Goal: Transaction & Acquisition: Purchase product/service

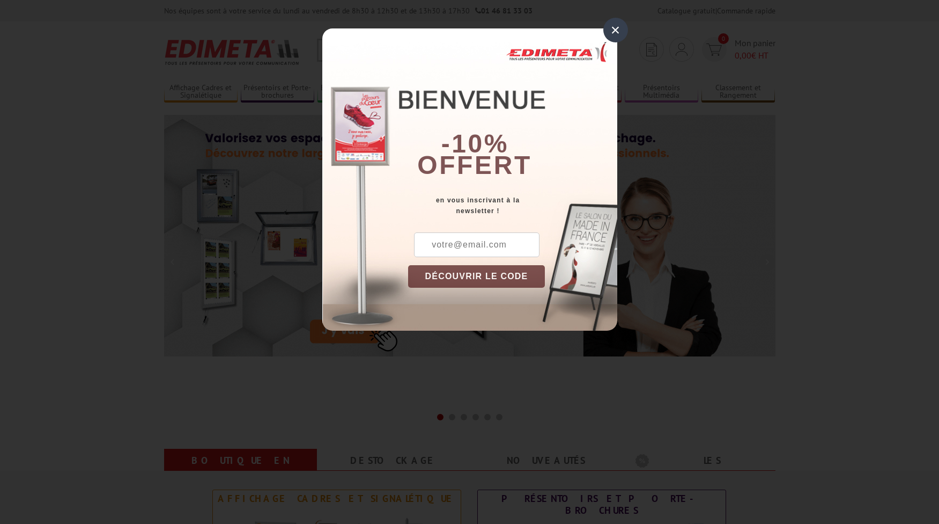
click at [614, 26] on div "×" at bounding box center [616, 30] width 25 height 25
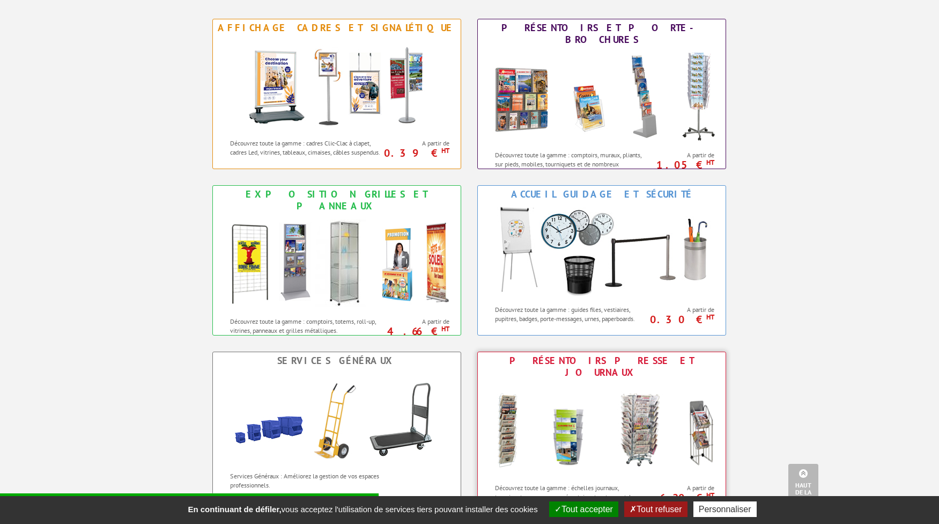
scroll to position [207, 0]
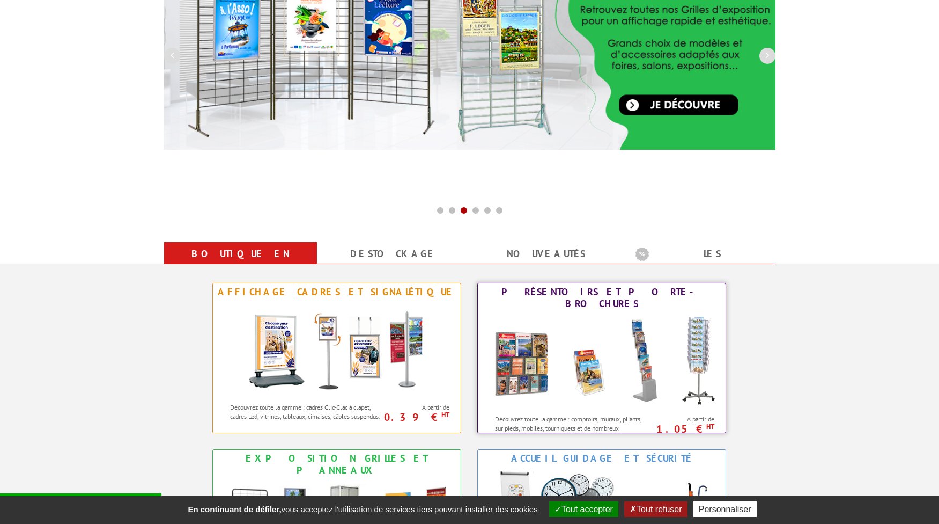
click at [594, 365] on img at bounding box center [602, 360] width 236 height 97
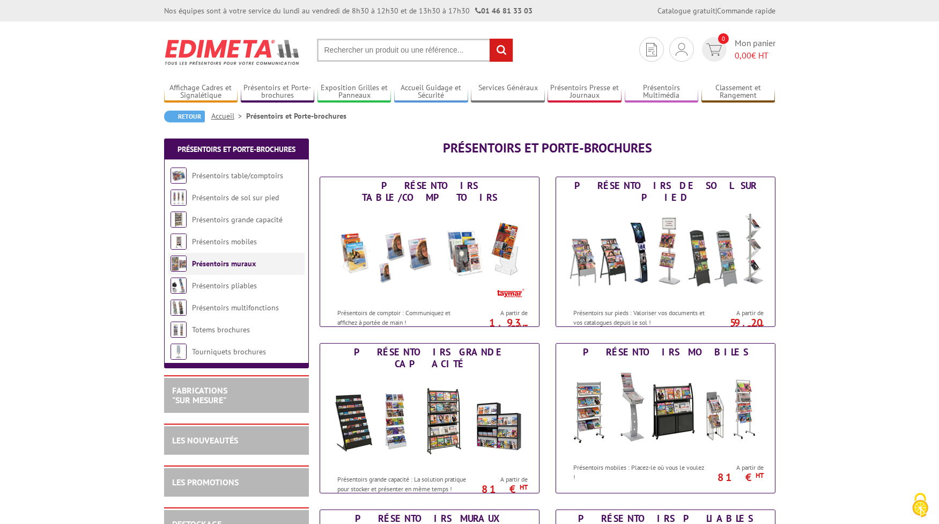
click at [210, 267] on link "Présentoirs muraux" at bounding box center [224, 264] width 64 height 10
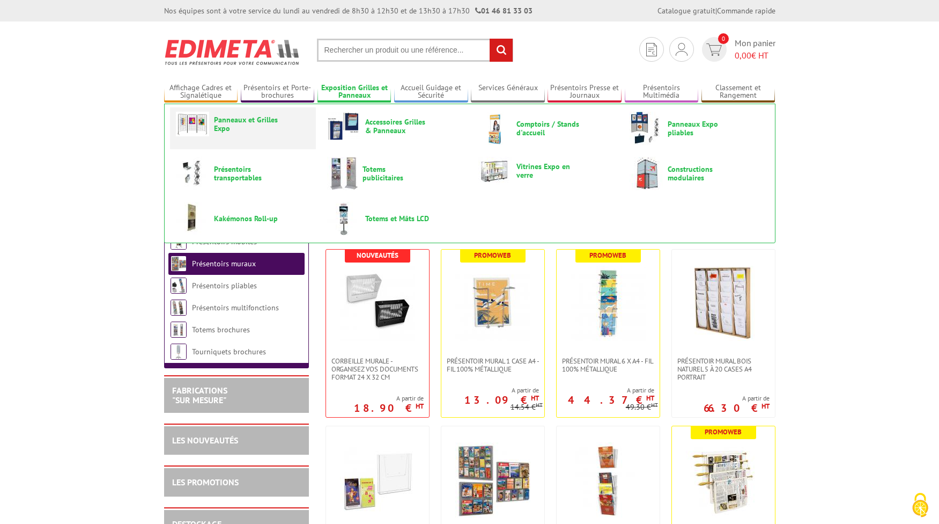
click at [244, 117] on span "Panneaux et Grilles Expo" at bounding box center [246, 123] width 64 height 17
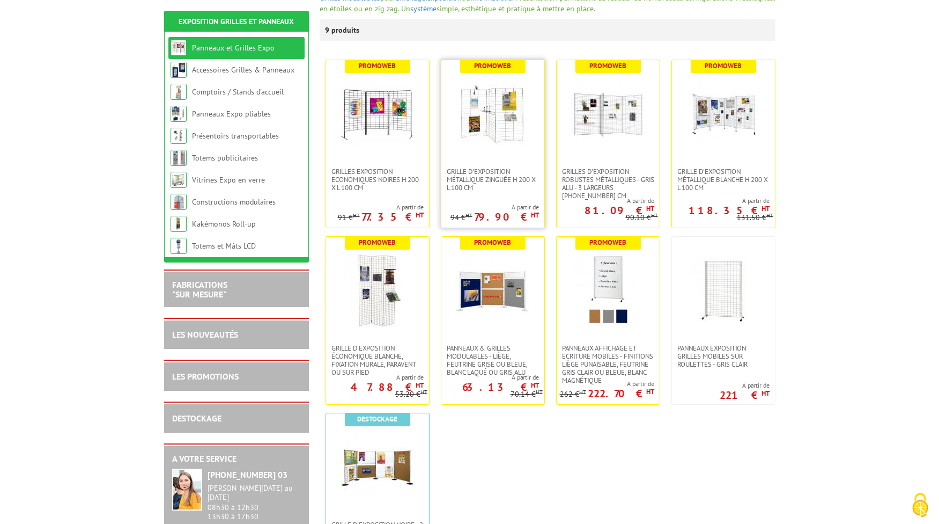
scroll to position [182, 0]
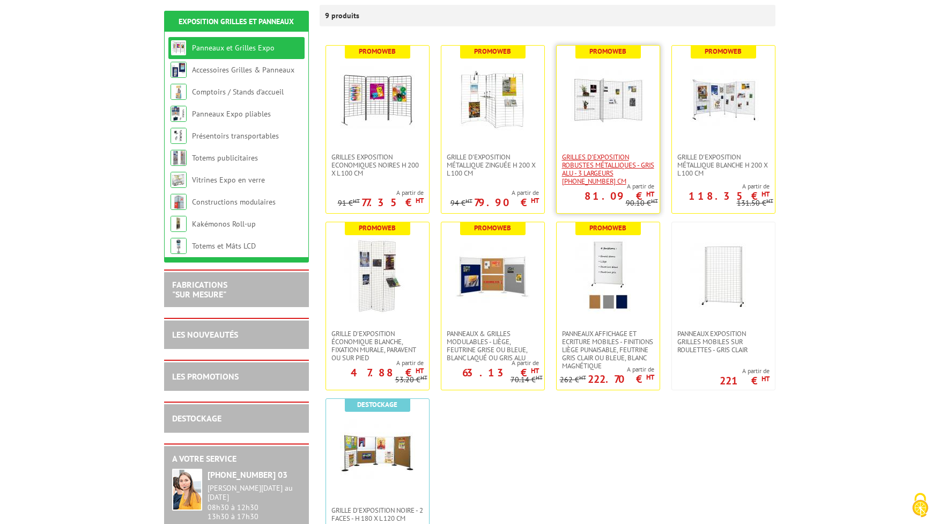
click at [592, 168] on span "Grilles d'exposition robustes métalliques - gris alu - 3 largeurs [PHONE_NUMBER…" at bounding box center [608, 169] width 92 height 32
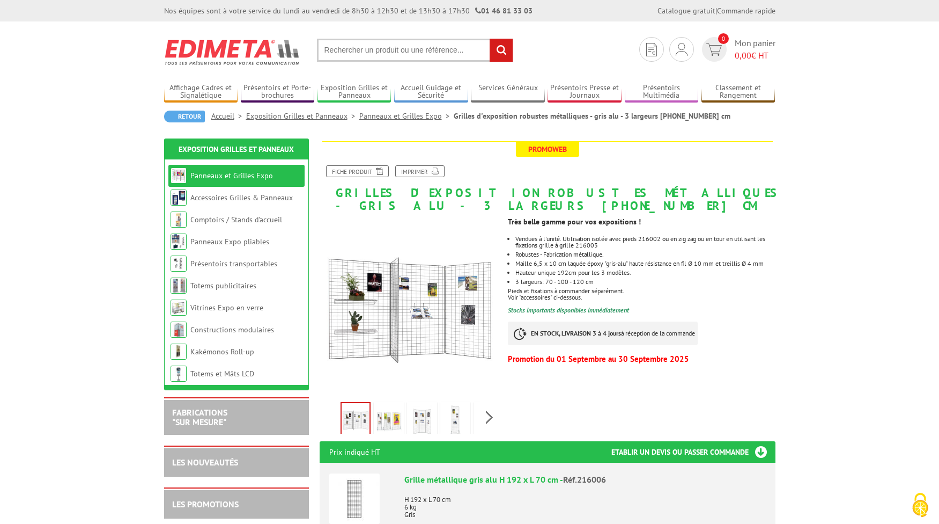
click at [395, 409] on img at bounding box center [389, 420] width 26 height 33
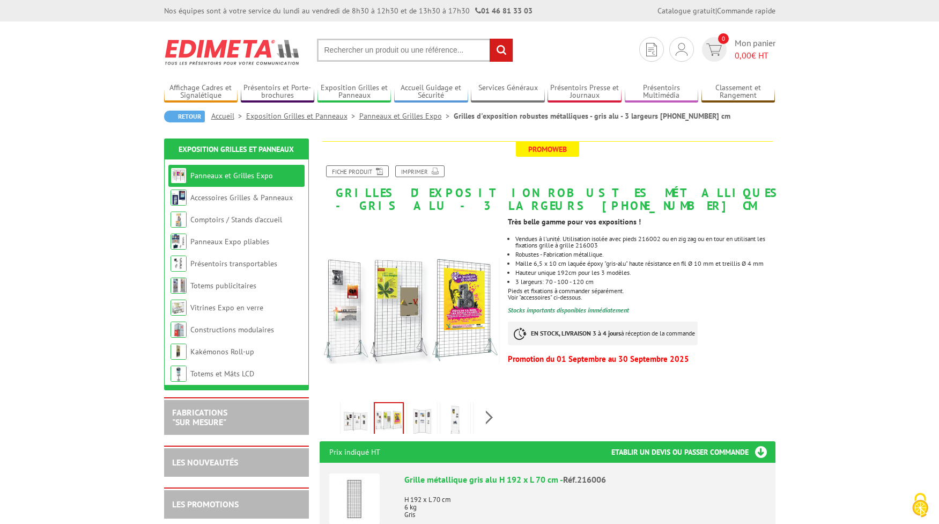
click at [416, 414] on img at bounding box center [422, 420] width 26 height 33
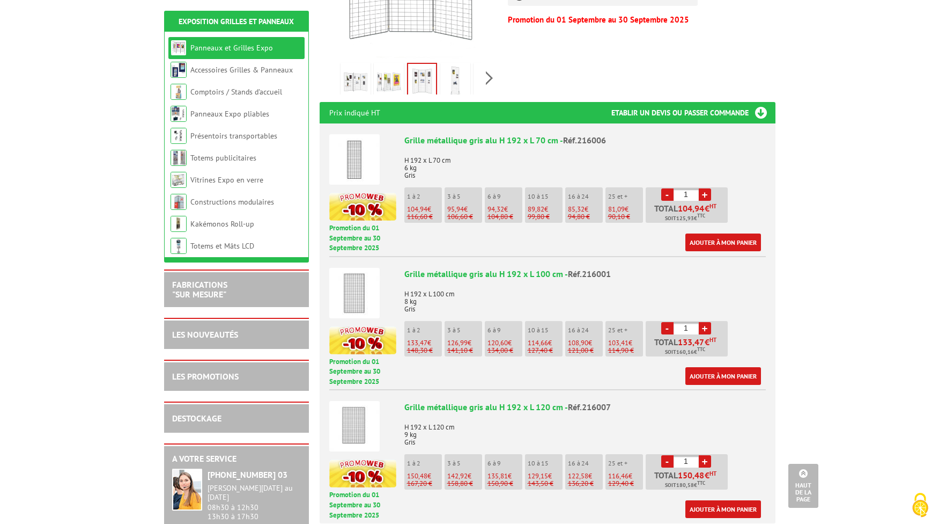
scroll to position [346, 0]
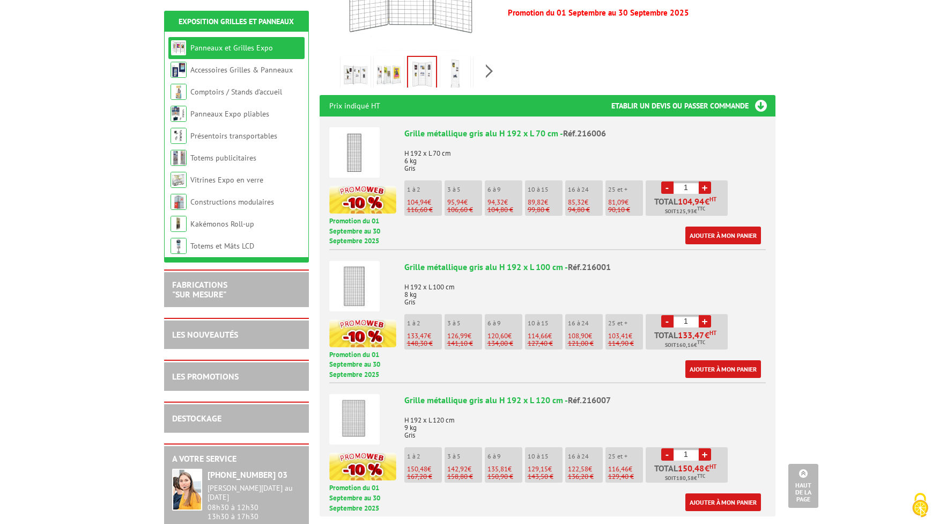
drag, startPoint x: 690, startPoint y: 315, endPoint x: 680, endPoint y: 317, distance: 10.3
click at [680, 317] on input "1" at bounding box center [686, 321] width 25 height 12
type input "37"
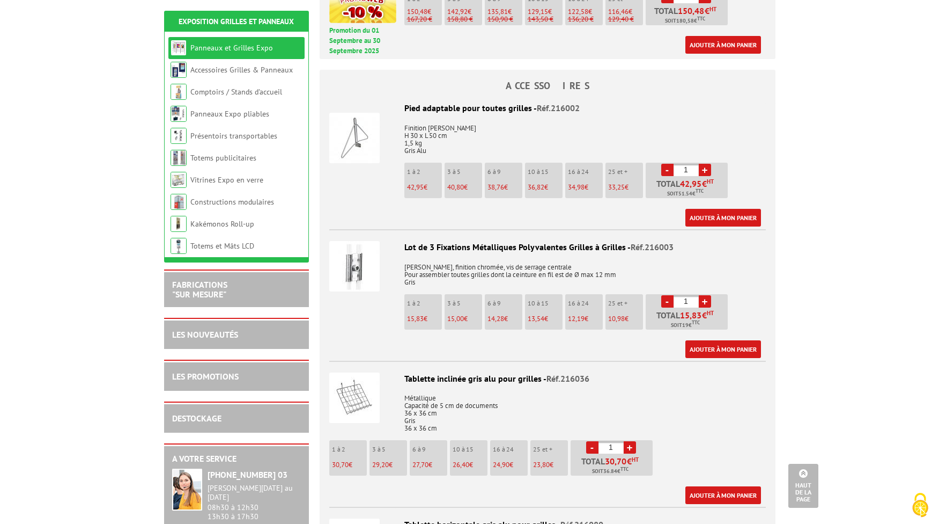
scroll to position [810, 0]
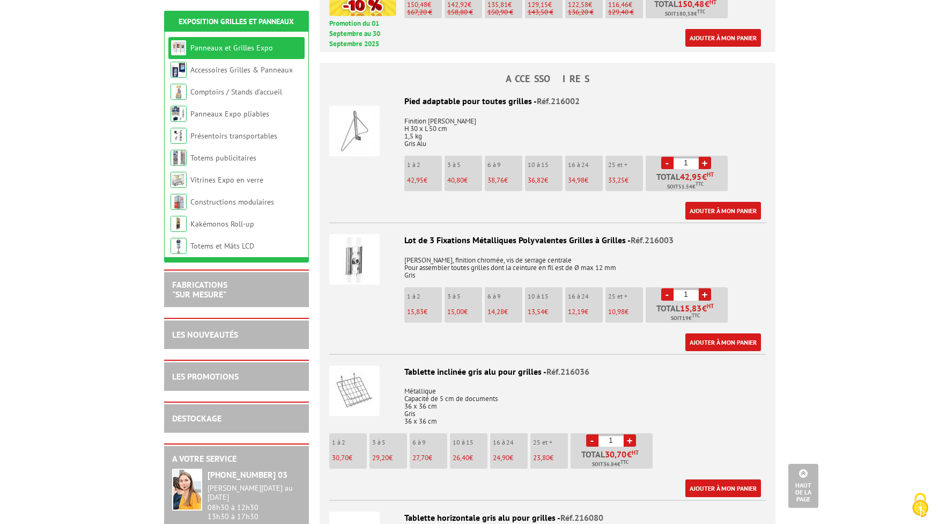
click at [351, 389] on img at bounding box center [354, 390] width 50 height 50
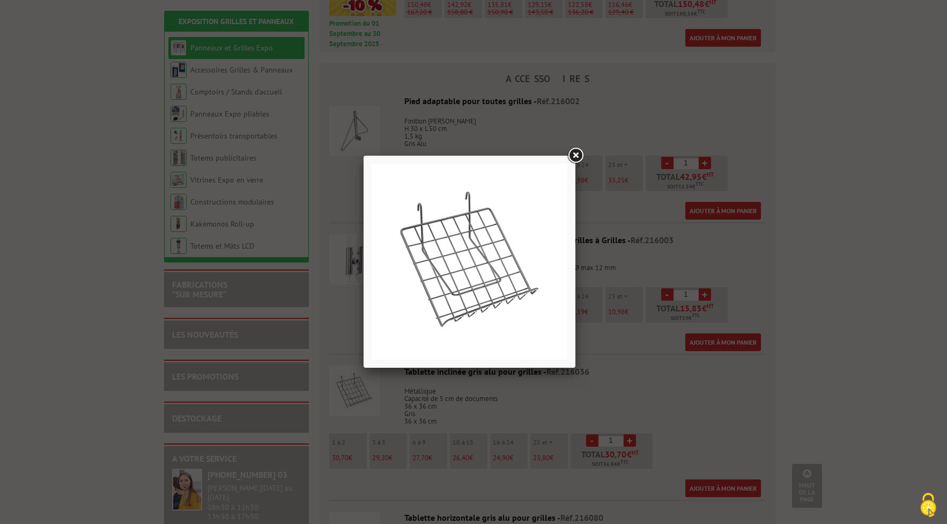
click at [574, 149] on link at bounding box center [575, 155] width 19 height 19
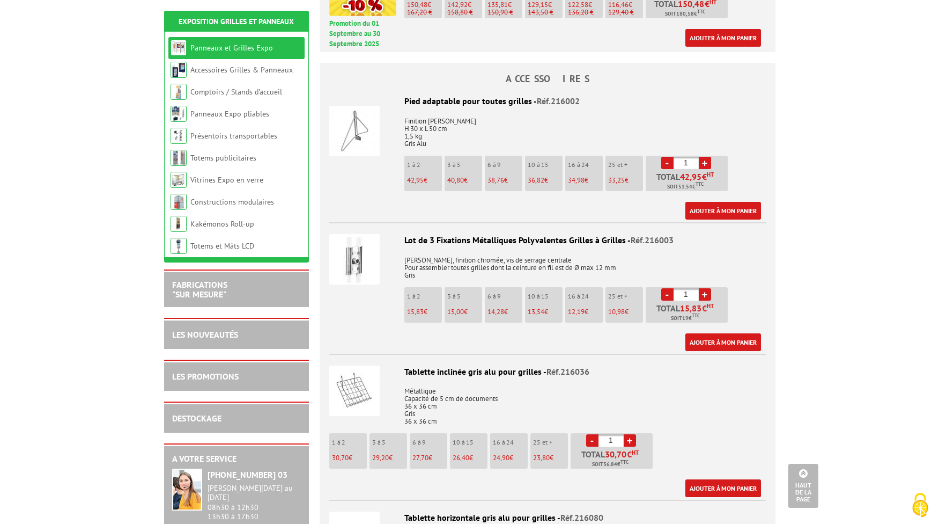
click at [549, 368] on span "Réf.216036" at bounding box center [568, 371] width 43 height 11
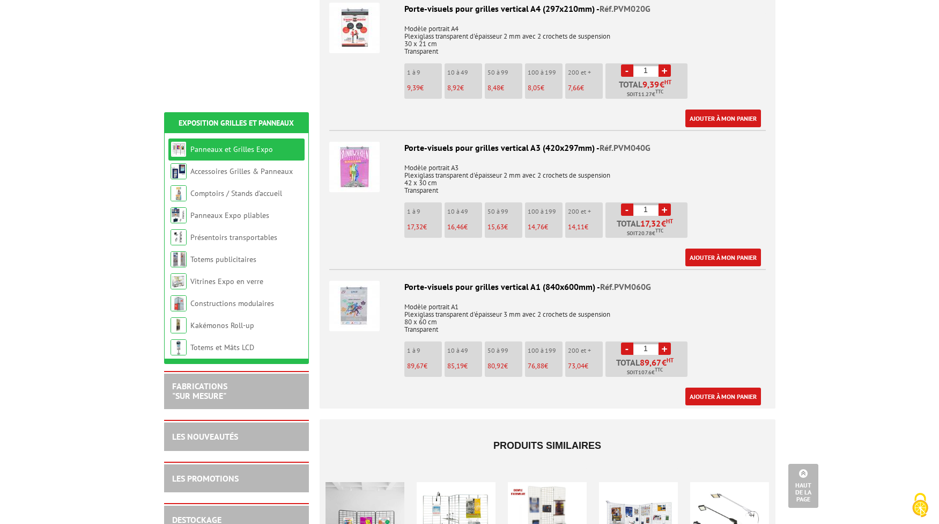
scroll to position [3607, 0]
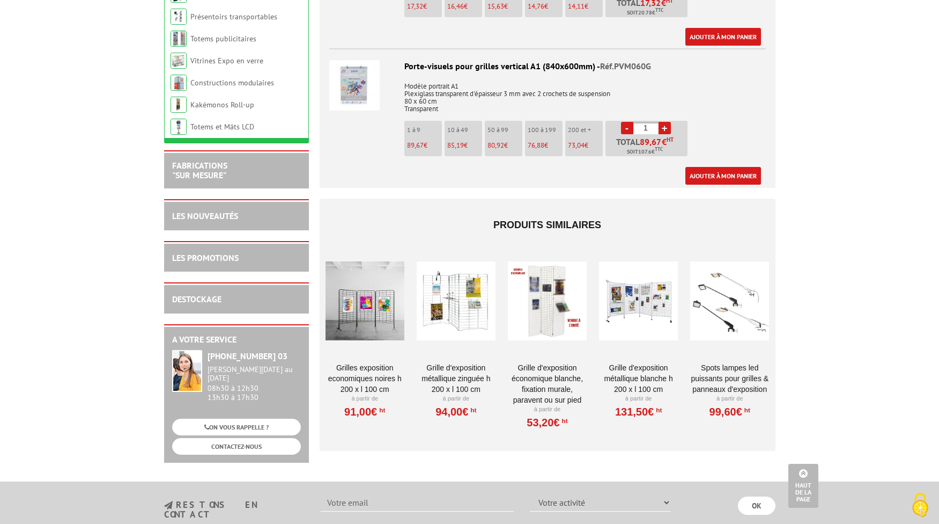
click at [368, 368] on link "Grilles Exposition Economiques Noires H 200 x L 100 cm" at bounding box center [365, 378] width 79 height 32
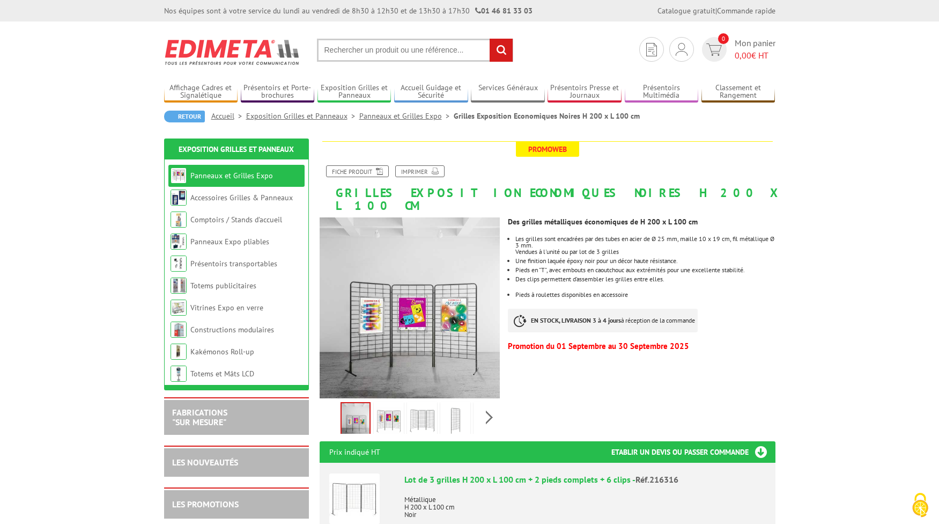
click at [393, 407] on img at bounding box center [389, 420] width 26 height 33
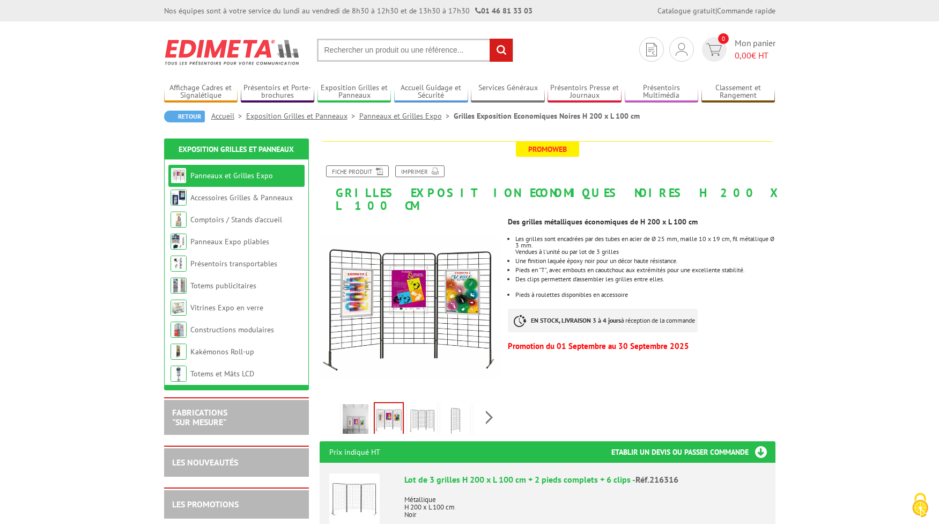
click at [429, 404] on img at bounding box center [422, 420] width 26 height 33
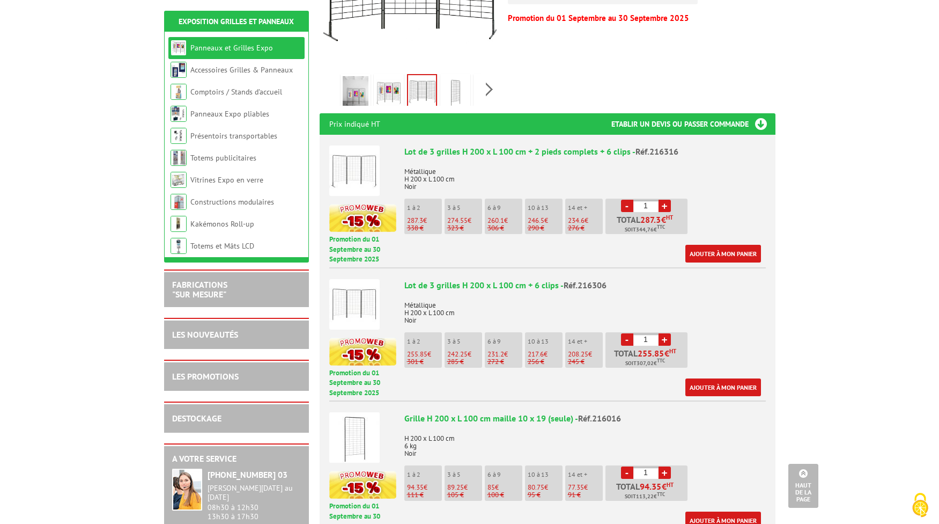
scroll to position [507, 0]
